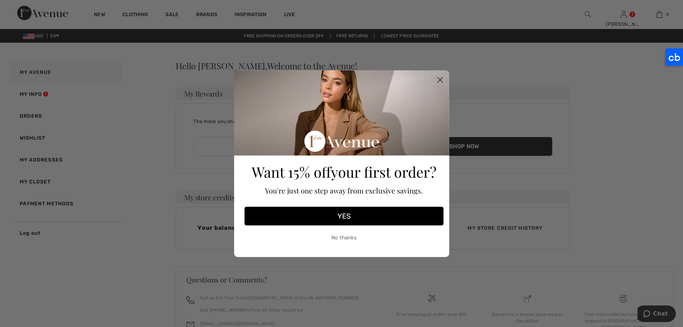
click at [439, 80] on circle "Close dialog" at bounding box center [440, 80] width 12 height 12
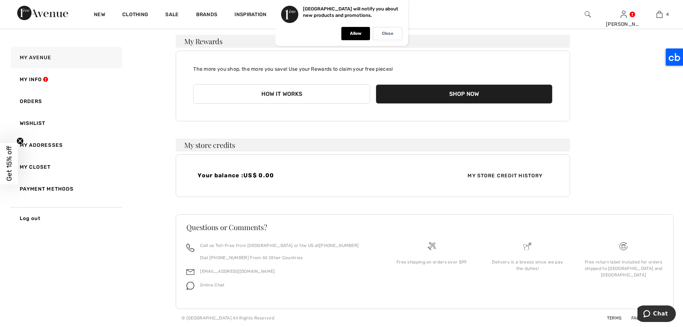
scroll to position [13, 0]
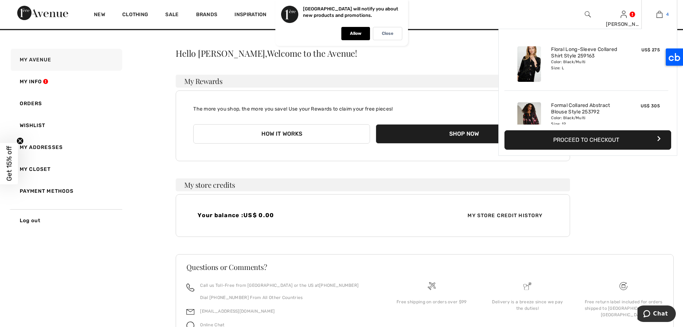
click at [661, 16] on img at bounding box center [660, 14] width 6 height 9
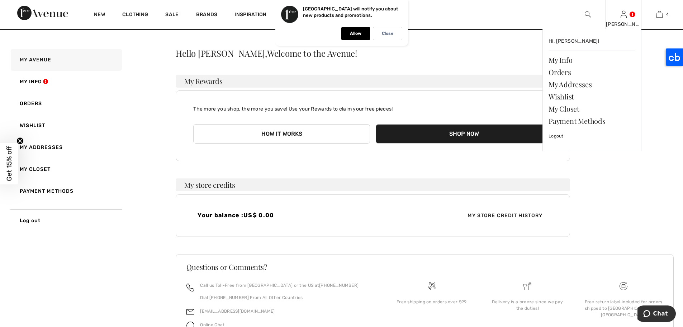
click at [622, 17] on img at bounding box center [624, 14] width 6 height 9
click at [563, 95] on link "Wishlist" at bounding box center [592, 96] width 87 height 12
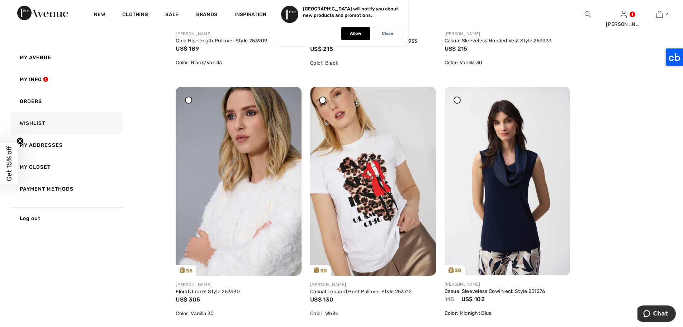
scroll to position [573, 0]
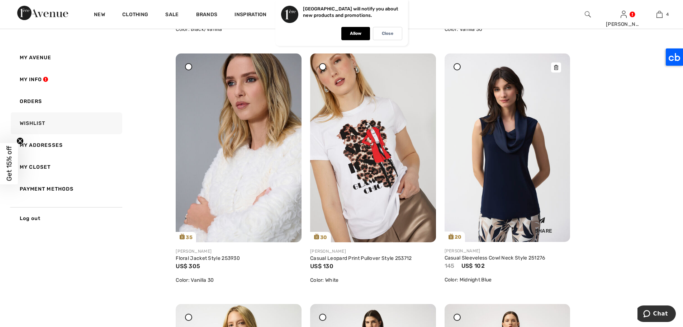
click at [526, 151] on img at bounding box center [508, 147] width 126 height 188
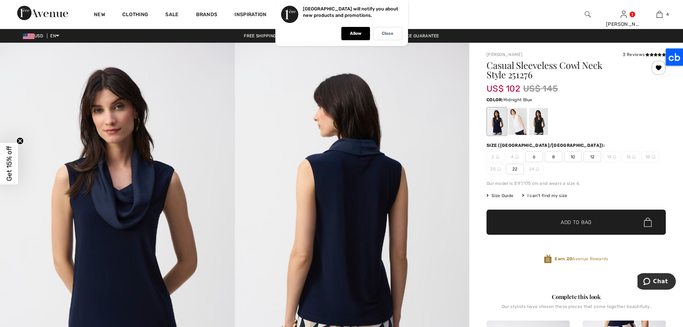
click at [595, 158] on span "12" at bounding box center [593, 156] width 18 height 11
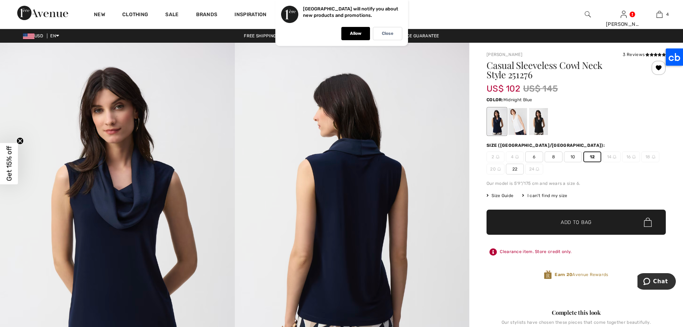
click at [602, 221] on span "✔ Added to Bag Add to Bag" at bounding box center [576, 221] width 179 height 25
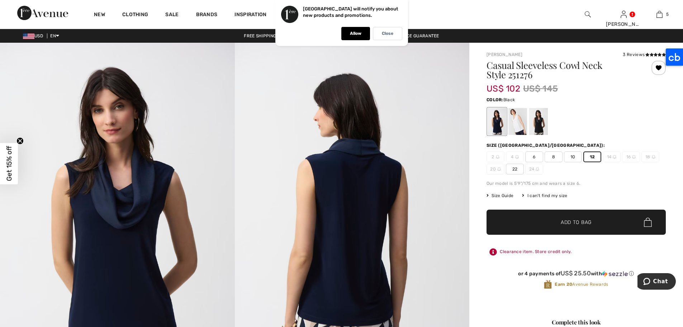
click at [548, 123] on div at bounding box center [538, 121] width 19 height 27
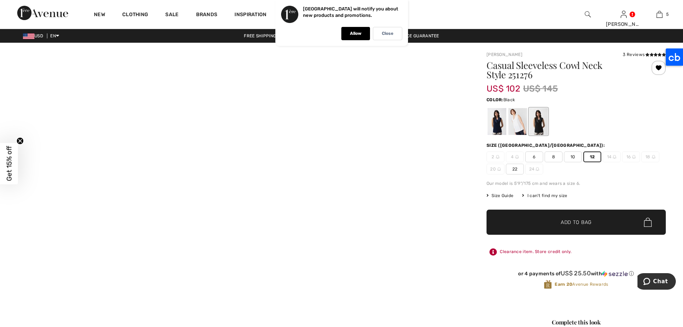
click at [542, 121] on div at bounding box center [538, 121] width 19 height 27
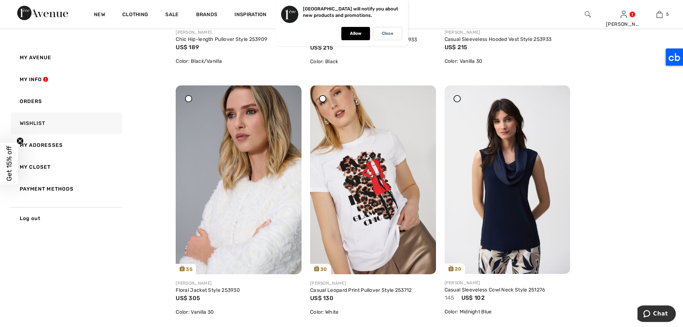
scroll to position [562, 0]
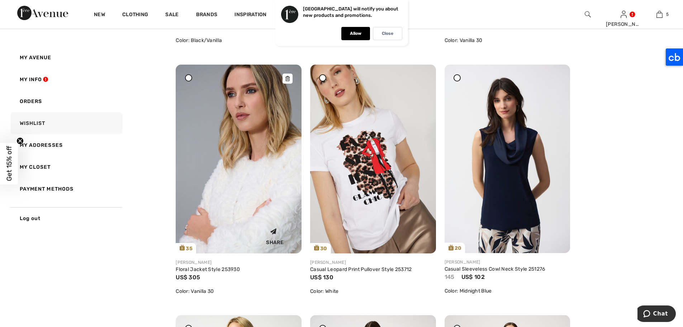
click at [265, 180] on img at bounding box center [239, 159] width 126 height 189
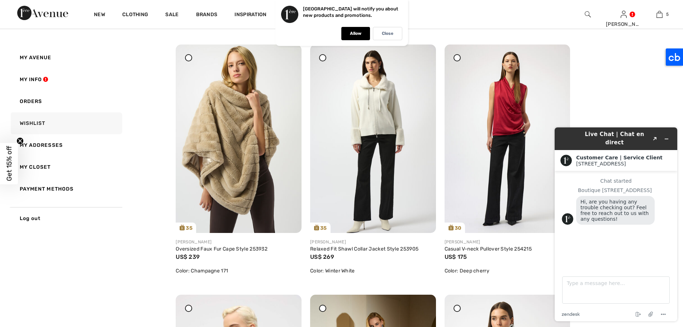
scroll to position [843, 0]
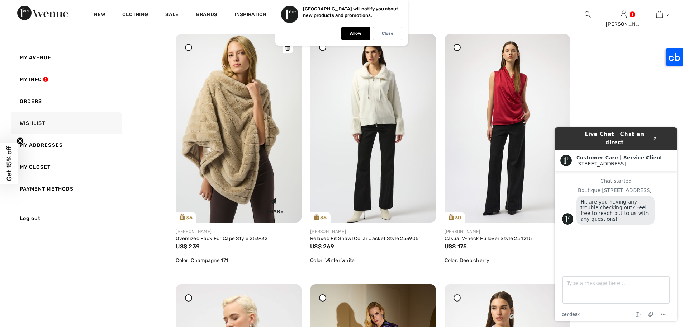
click at [234, 113] on img at bounding box center [239, 128] width 126 height 188
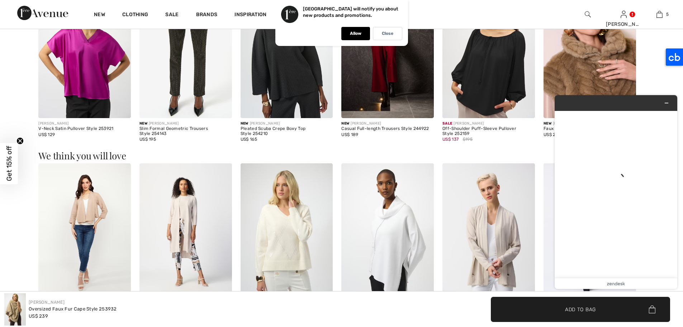
click at [593, 55] on img at bounding box center [590, 48] width 93 height 139
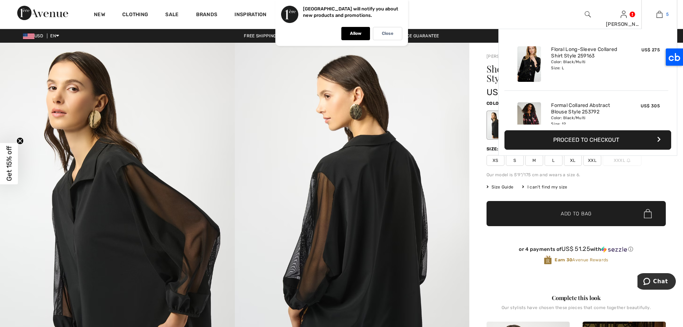
click at [657, 14] on img at bounding box center [660, 14] width 6 height 9
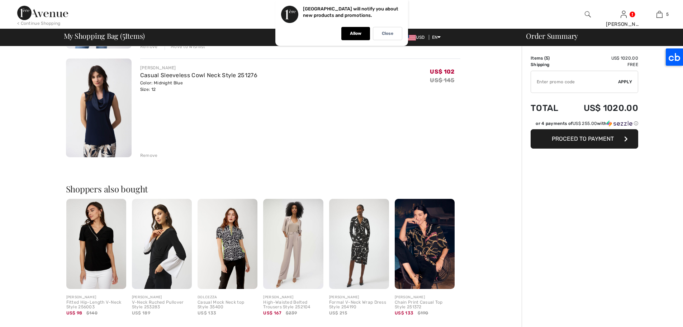
scroll to position [491, 0]
